Goal: Task Accomplishment & Management: Complete application form

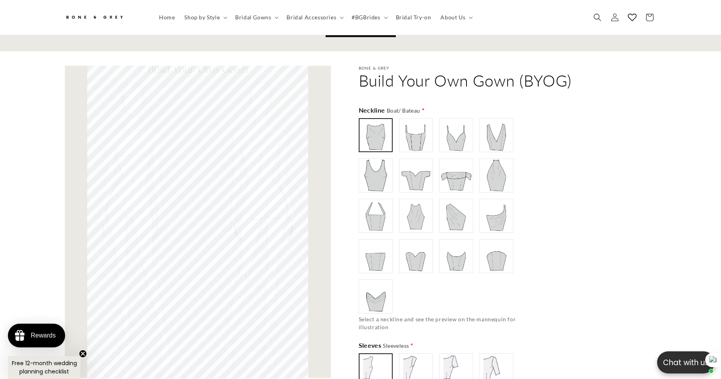
scroll to position [391, 0]
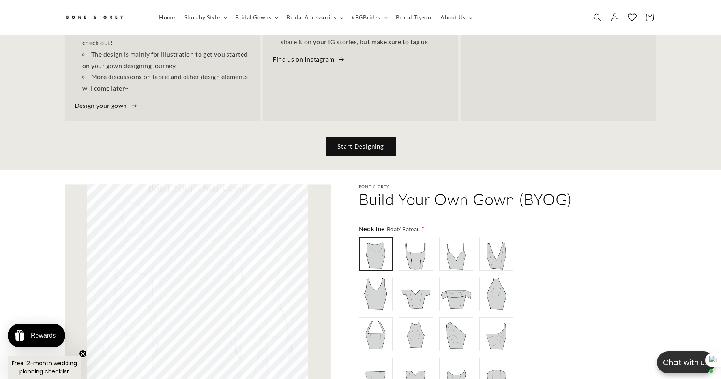
click at [408, 238] on img at bounding box center [416, 254] width 32 height 32
click at [438, 237] on div "Boat/ Bateau" at bounding box center [446, 334] width 174 height 195
click at [453, 238] on img at bounding box center [457, 254] width 32 height 32
click at [451, 278] on img at bounding box center [457, 294] width 32 height 32
click at [421, 278] on img at bounding box center [416, 294] width 32 height 32
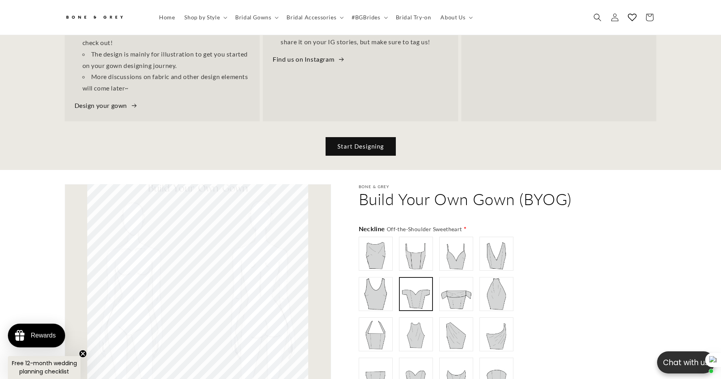
click at [386, 278] on img at bounding box center [376, 294] width 32 height 32
click at [378, 318] on img at bounding box center [376, 334] width 32 height 32
click at [437, 262] on div "Boat/ Bateau" at bounding box center [446, 334] width 174 height 195
type input "******"
click at [411, 318] on img at bounding box center [416, 334] width 32 height 32
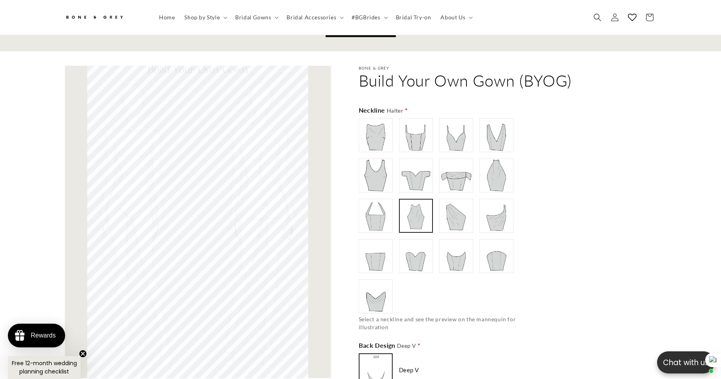
scroll to position [549, 0]
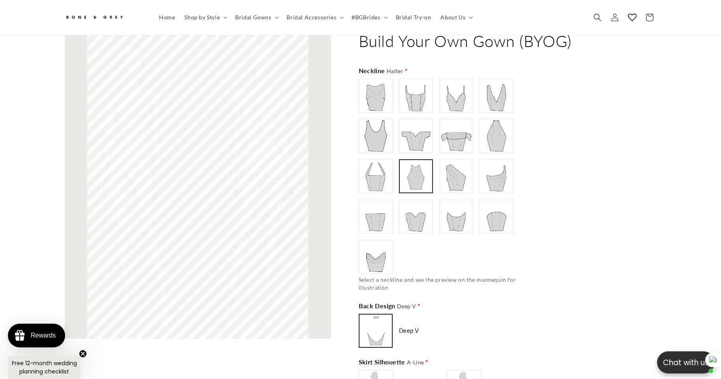
click at [407, 326] on span "Deep V" at bounding box center [409, 330] width 21 height 8
click at [407, 314] on div "Deep V" at bounding box center [401, 331] width 85 height 34
click at [385, 315] on img at bounding box center [376, 330] width 31 height 31
